Goal: Task Accomplishment & Management: Use online tool/utility

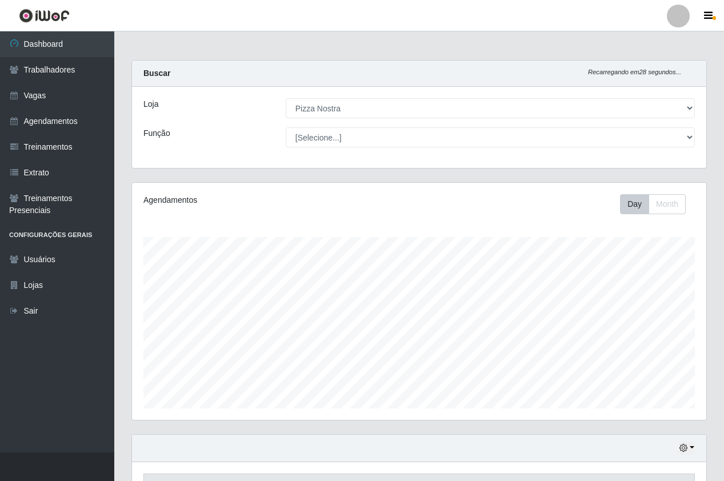
select select "337"
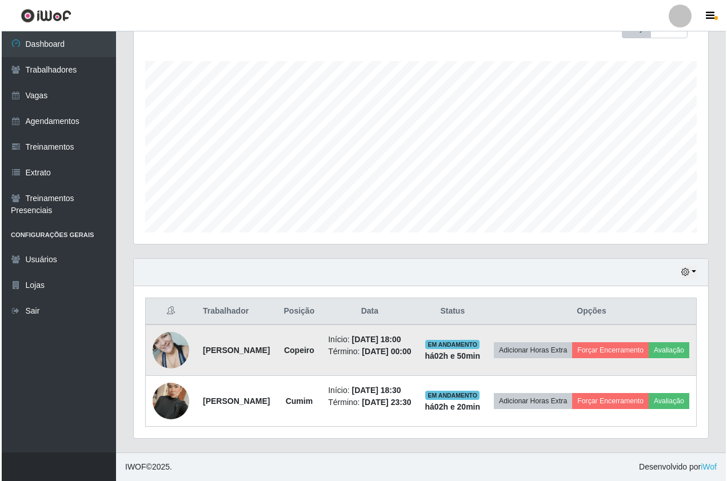
scroll to position [237, 575]
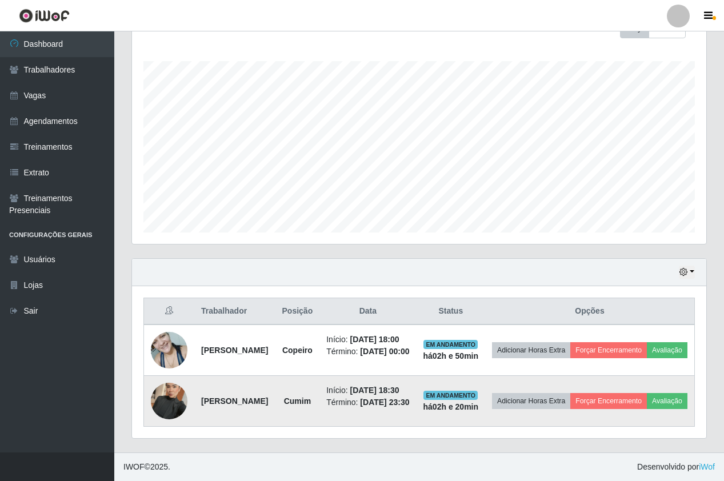
click at [167, 386] on img at bounding box center [169, 401] width 37 height 65
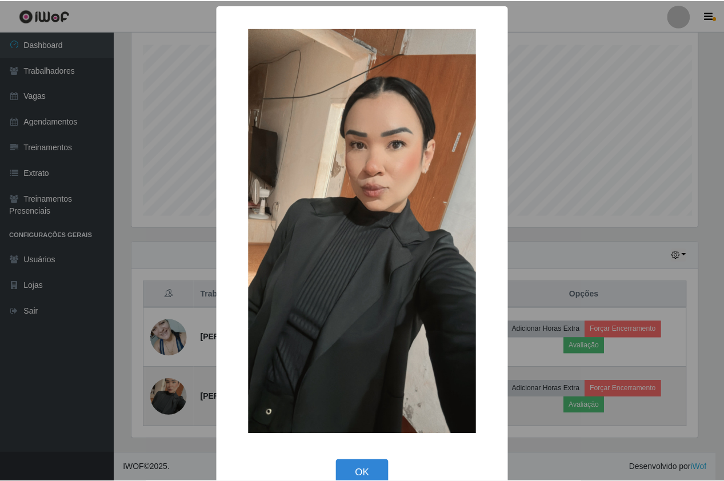
scroll to position [237, 569]
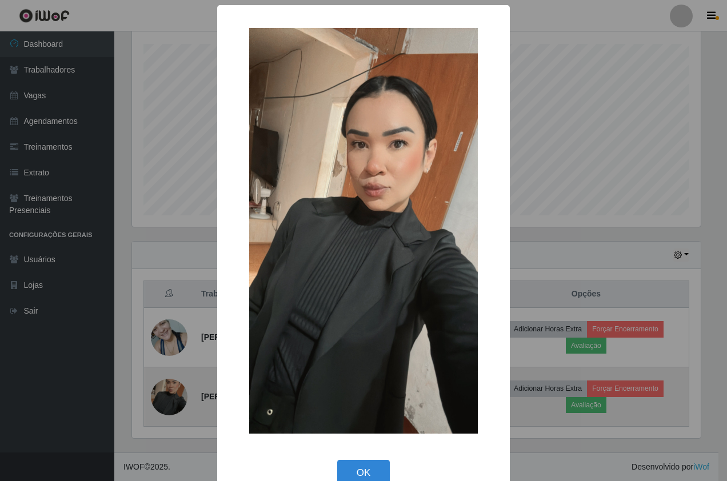
click at [167, 386] on div "× OK Cancel" at bounding box center [363, 240] width 727 height 481
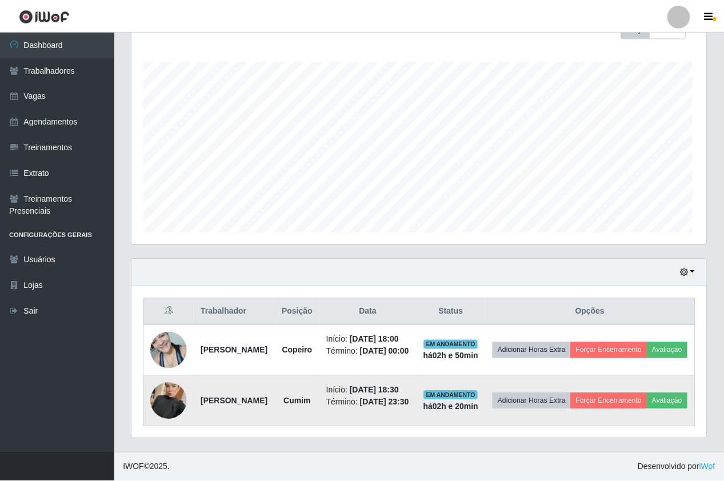
scroll to position [237, 575]
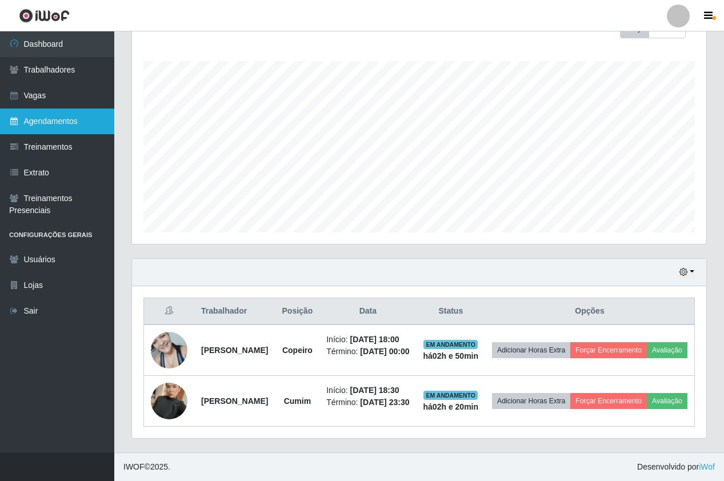
click at [73, 118] on link "Agendamentos" at bounding box center [57, 122] width 114 height 26
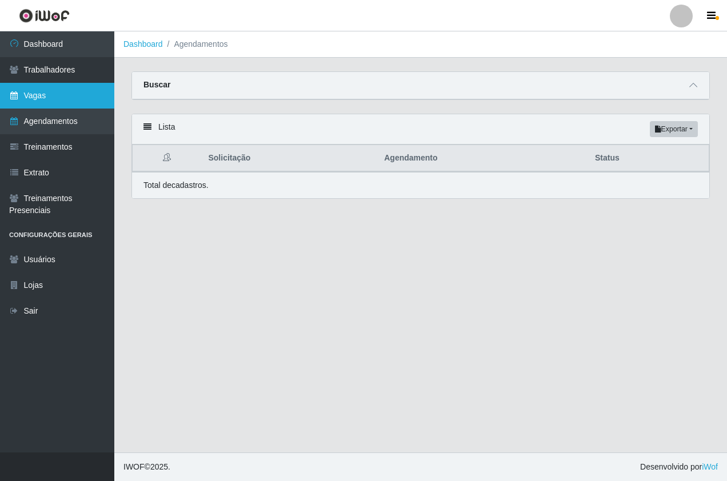
click at [74, 101] on link "Vagas" at bounding box center [57, 96] width 114 height 26
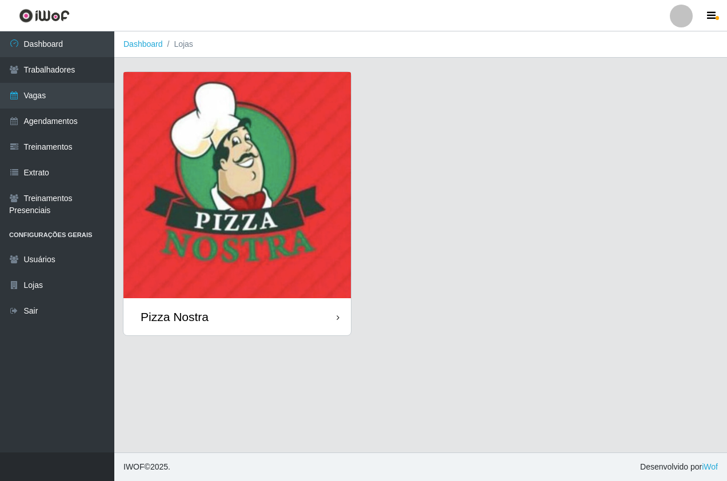
click at [204, 133] on img at bounding box center [237, 185] width 228 height 226
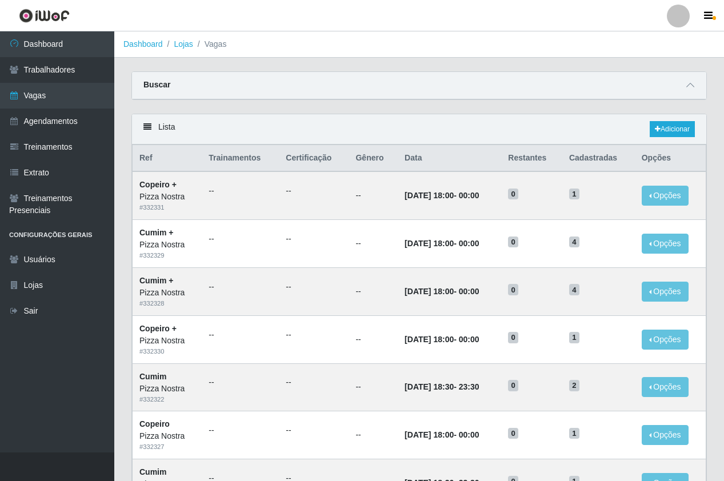
click at [431, 107] on div "Carregando... Buscar Início em Término em Função [Selecione...] ASG ASG + ASG +…" at bounding box center [419, 92] width 593 height 42
click at [683, 130] on link "Adicionar" at bounding box center [672, 129] width 45 height 16
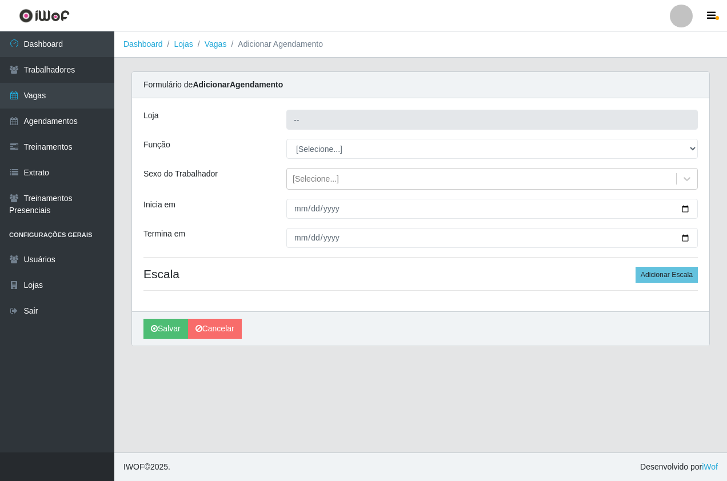
type input "Pizza Nostra"
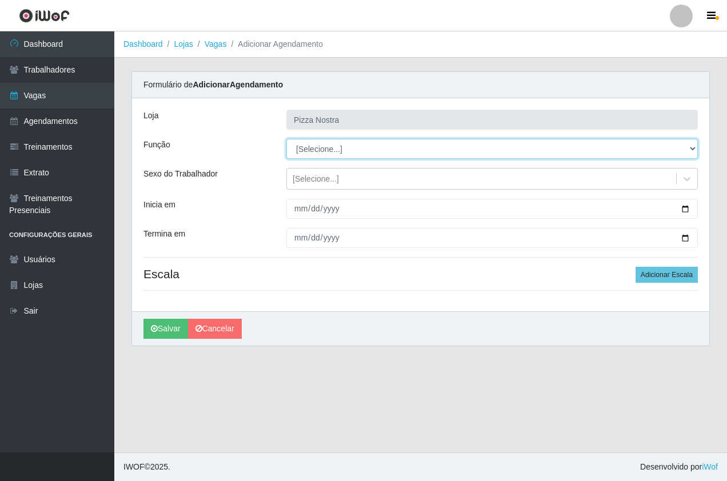
click at [325, 151] on select "[Selecione...] ASG ASG + ASG ++ Auxiliar de Cozinha Auxiliar de Cozinha + Auxil…" at bounding box center [492, 149] width 412 height 20
